Goal: Task Accomplishment & Management: Manage account settings

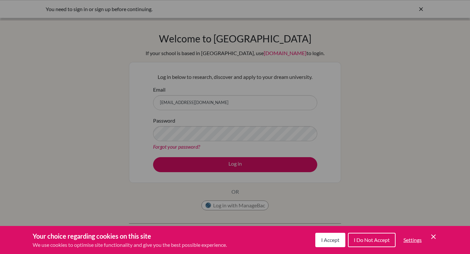
click at [432, 238] on icon "Cookie Control Close Icon" at bounding box center [433, 237] width 8 height 8
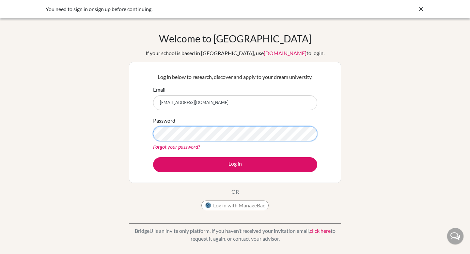
click at [153, 157] on button "Log in" at bounding box center [235, 164] width 164 height 15
click at [161, 148] on link "Forgot your password?" at bounding box center [176, 146] width 47 height 6
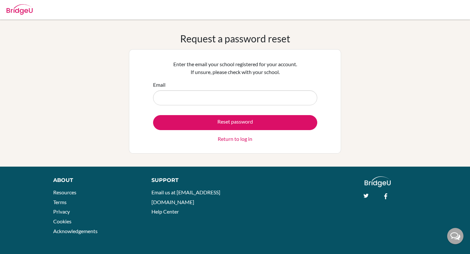
click at [173, 92] on input "Email" at bounding box center [235, 97] width 164 height 15
type input "[EMAIL_ADDRESS][DOMAIN_NAME]"
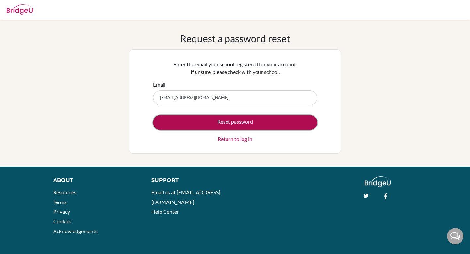
click at [195, 118] on button "Reset password" at bounding box center [235, 122] width 164 height 15
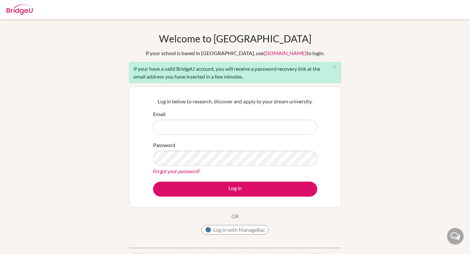
click at [192, 128] on input "Email" at bounding box center [235, 127] width 164 height 15
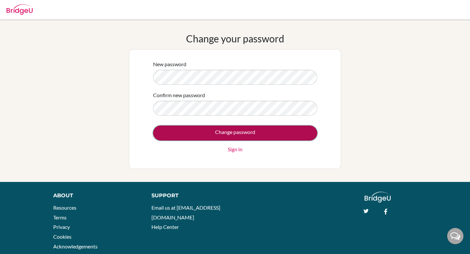
click at [207, 128] on input "Change password" at bounding box center [235, 133] width 164 height 15
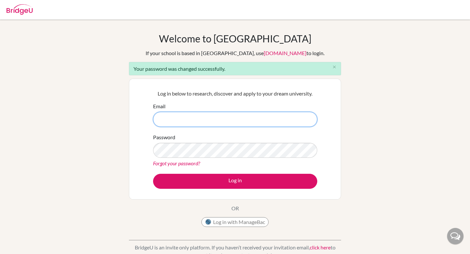
click at [268, 117] on input "Email" at bounding box center [235, 119] width 164 height 15
type input "[EMAIL_ADDRESS][DOMAIN_NAME]"
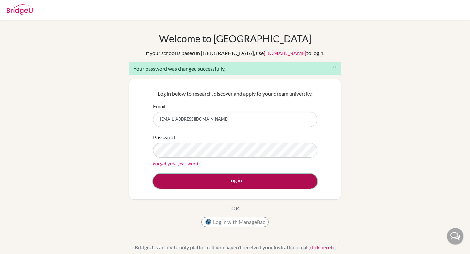
click at [261, 181] on button "Log in" at bounding box center [235, 181] width 164 height 15
